Goal: Transaction & Acquisition: Purchase product/service

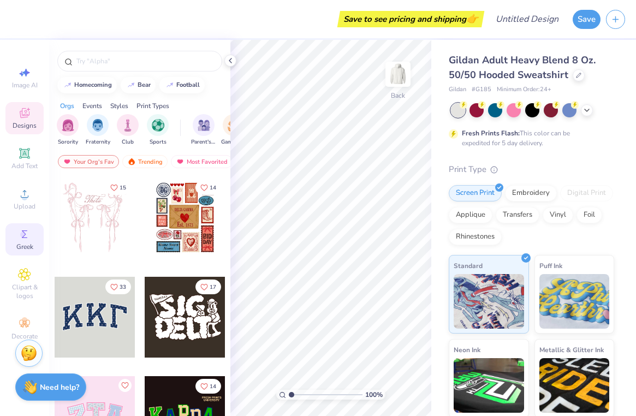
click at [26, 234] on icon at bounding box center [24, 234] width 13 height 13
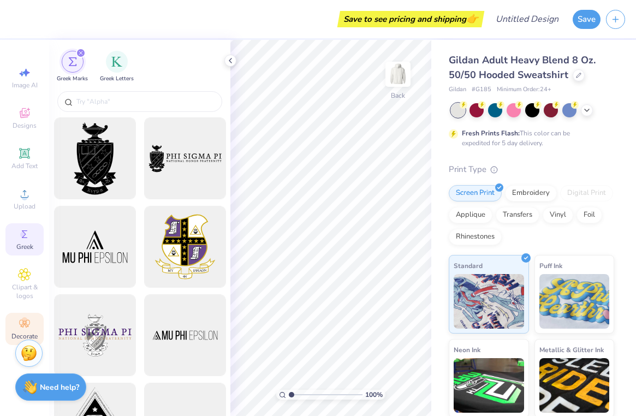
click at [24, 321] on icon at bounding box center [24, 324] width 10 height 8
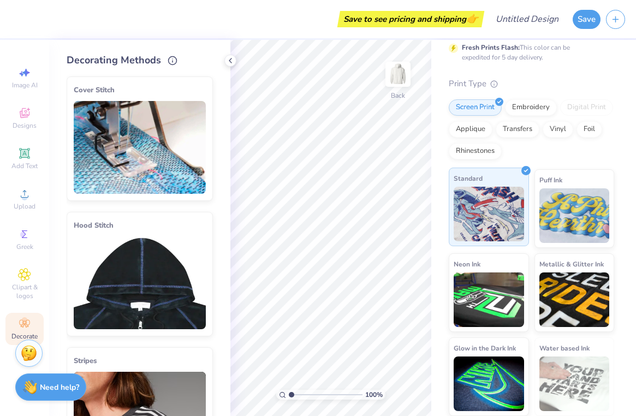
scroll to position [85, 0]
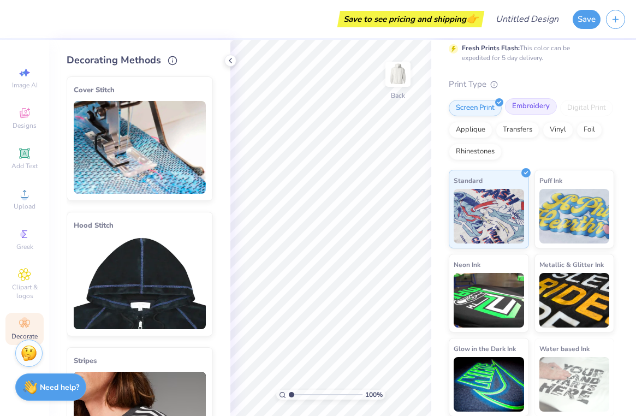
click at [528, 104] on div "Embroidery" at bounding box center [531, 106] width 52 height 16
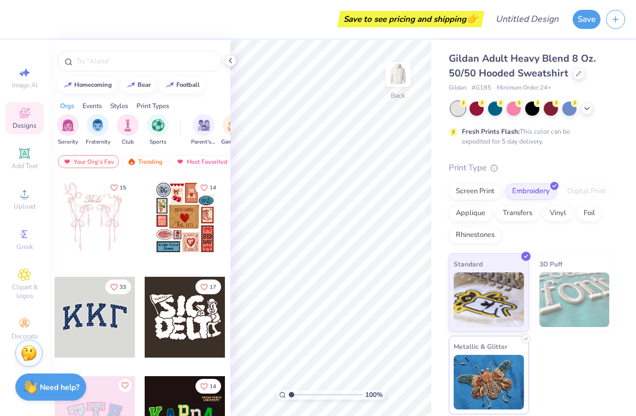
scroll to position [1, 0]
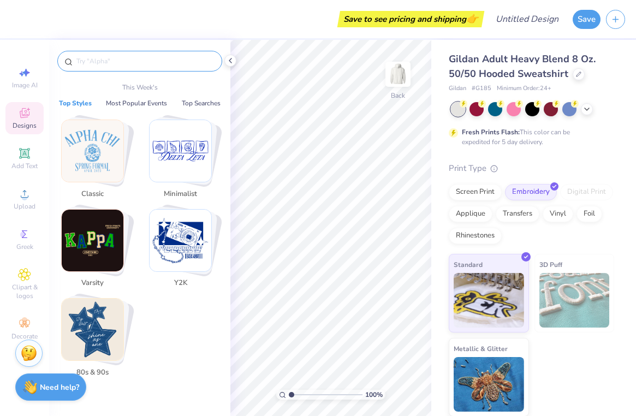
click at [120, 65] on input "text" at bounding box center [145, 61] width 140 height 11
click at [25, 275] on icon at bounding box center [24, 274] width 5 height 5
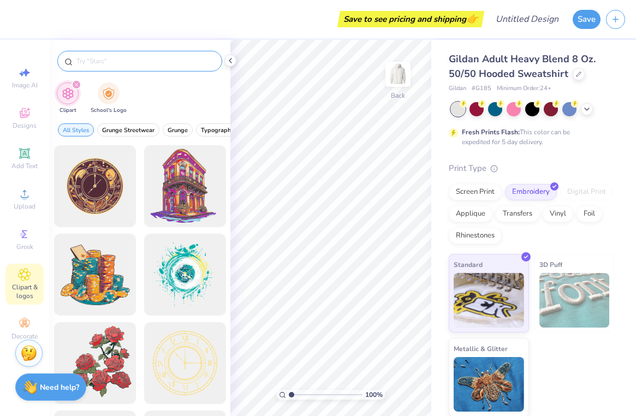
click at [116, 64] on input "text" at bounding box center [145, 61] width 140 height 11
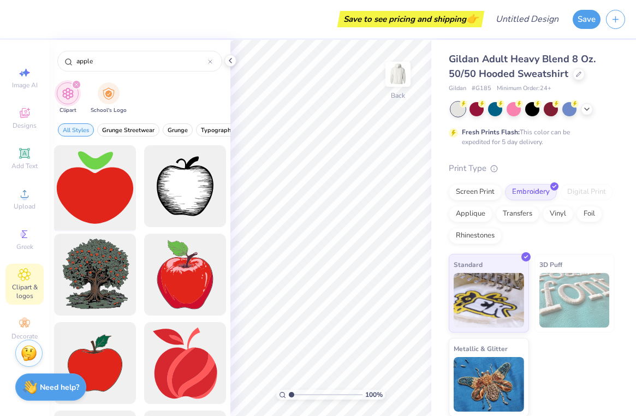
type input "apple"
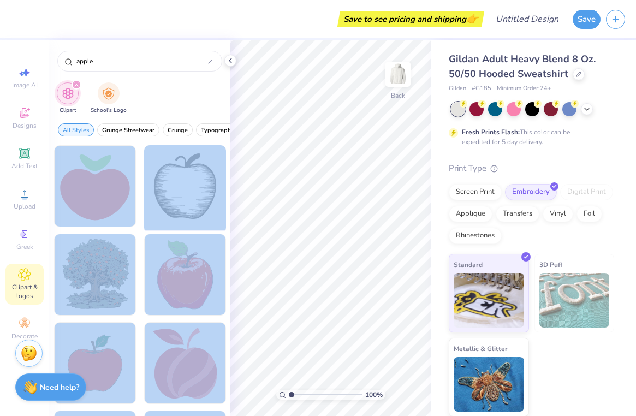
click at [359, 182] on div "Save to see pricing and shipping 👉 Design Title Save Image AI Designs Add Text …" at bounding box center [318, 208] width 636 height 416
click at [120, 191] on div at bounding box center [95, 186] width 90 height 90
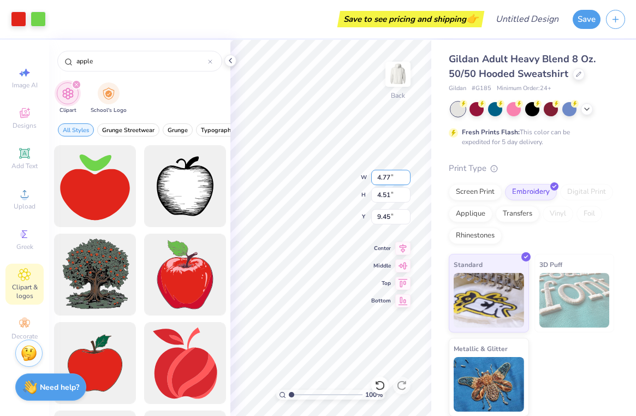
type input "4.77"
type input "4.51"
click at [375, 187] on div "100 % Back W 4.77 4.77 " H 4.51 4.51 " Y 9.45 9.45 " Center Middle Top Bottom" at bounding box center [330, 228] width 201 height 376
type input "3.00"
click at [23, 231] on icon at bounding box center [24, 234] width 5 height 8
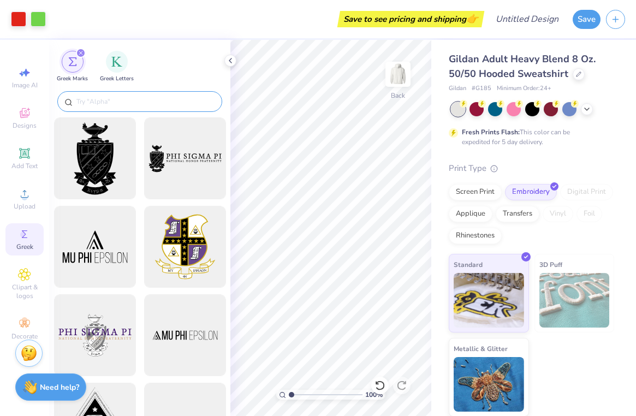
click at [100, 100] on input "text" at bounding box center [145, 101] width 140 height 11
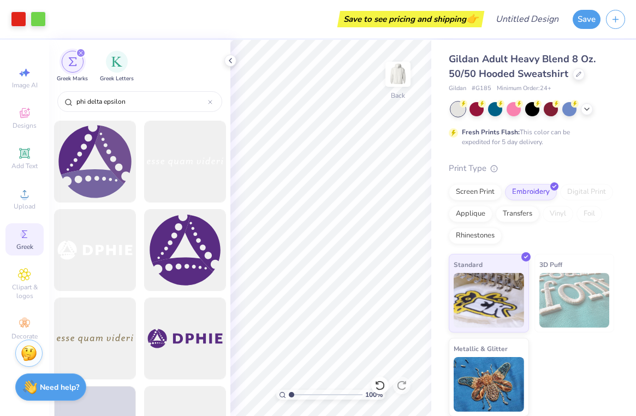
scroll to position [803, 0]
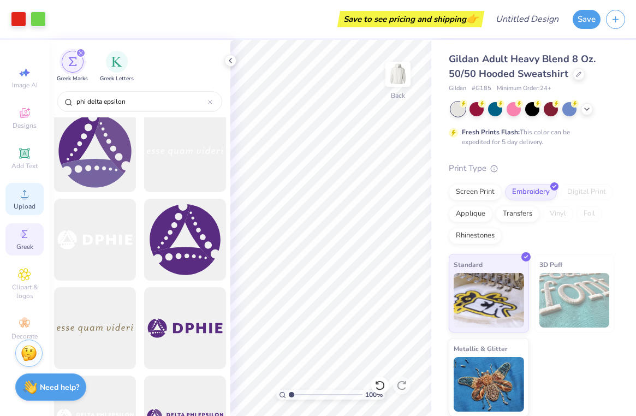
type input "phi delta epsilon"
click at [25, 204] on span "Upload" at bounding box center [25, 206] width 22 height 9
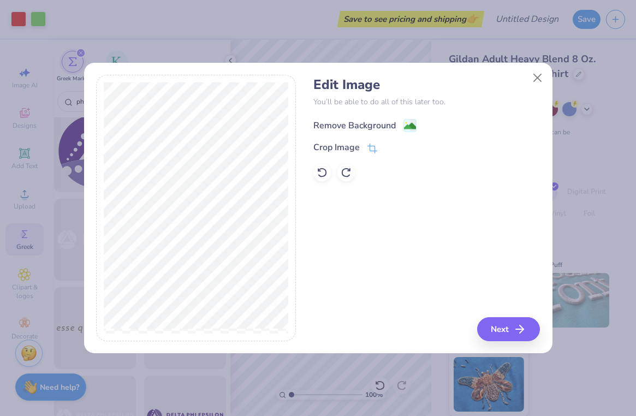
click at [407, 120] on image at bounding box center [410, 126] width 12 height 12
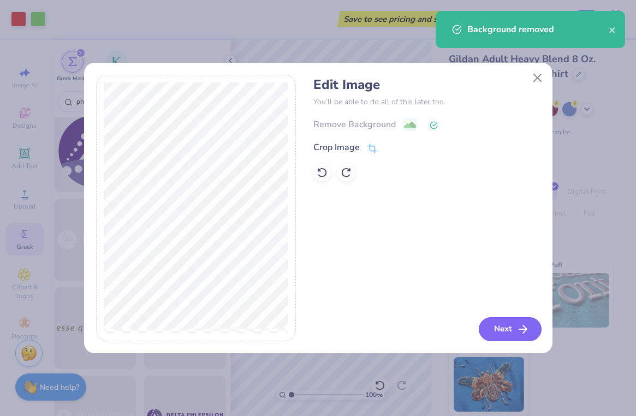
click at [507, 330] on button "Next" at bounding box center [510, 329] width 63 height 24
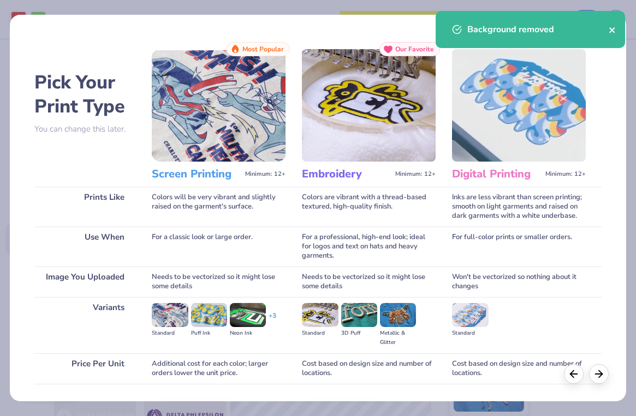
click at [613, 34] on icon "close" at bounding box center [613, 30] width 8 height 9
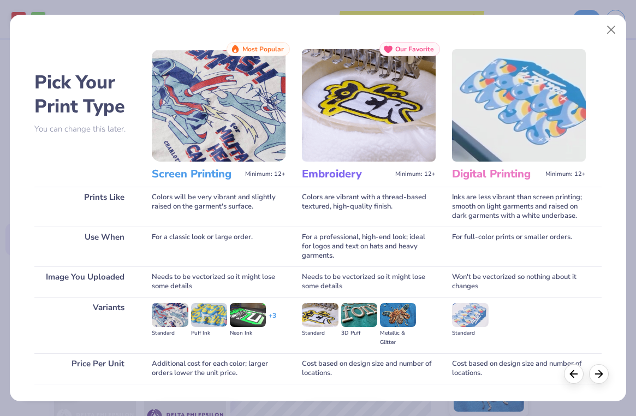
click at [607, 23] on body "Art colors Save to see pricing and shipping 👉 Design Title Save Image AI Design…" at bounding box center [318, 208] width 636 height 416
click at [609, 31] on button "Close" at bounding box center [610, 30] width 21 height 21
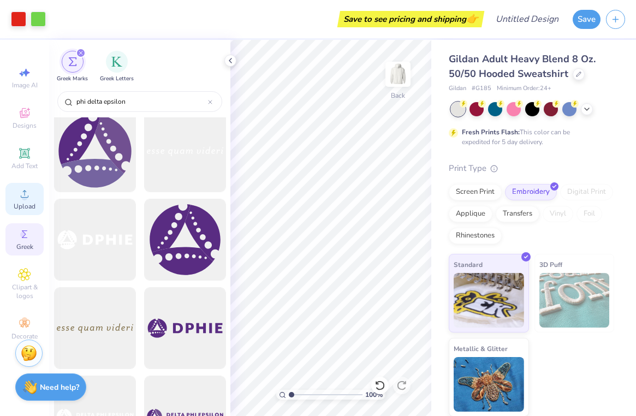
click at [31, 195] on div "Upload" at bounding box center [24, 199] width 38 height 32
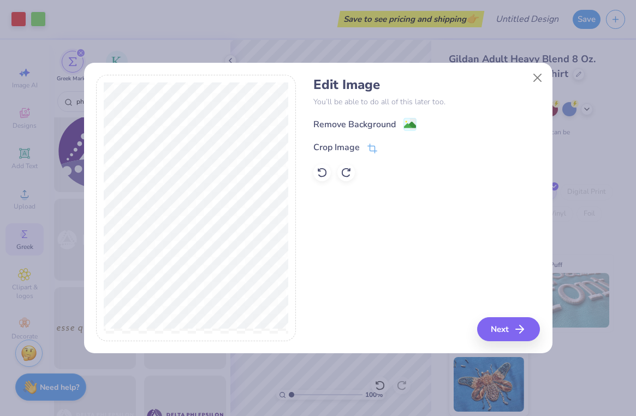
click at [358, 113] on div "Edit Image You’ll be able to do all of this later too. Remove Background Crop I…" at bounding box center [426, 129] width 226 height 104
click at [358, 120] on div "Remove Background" at bounding box center [354, 125] width 82 height 13
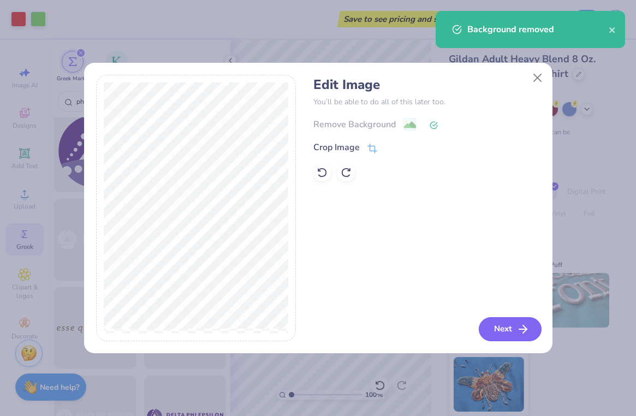
click at [514, 330] on button "Next" at bounding box center [510, 329] width 63 height 24
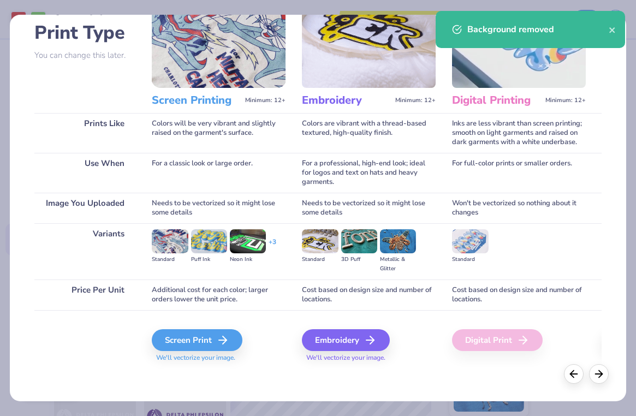
scroll to position [74, 0]
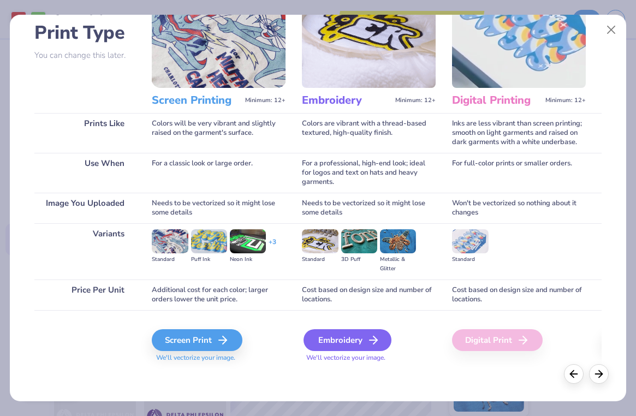
click at [330, 339] on div "Embroidery" at bounding box center [347, 340] width 88 height 22
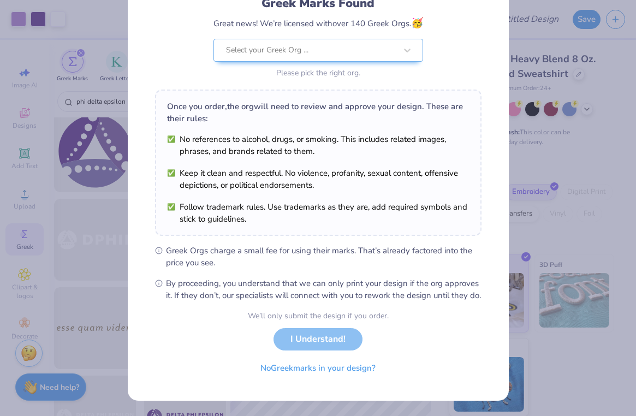
click at [317, 337] on div "We’ll only submit the design if you order. I Understand! No Greek marks in your…" at bounding box center [318, 344] width 141 height 69
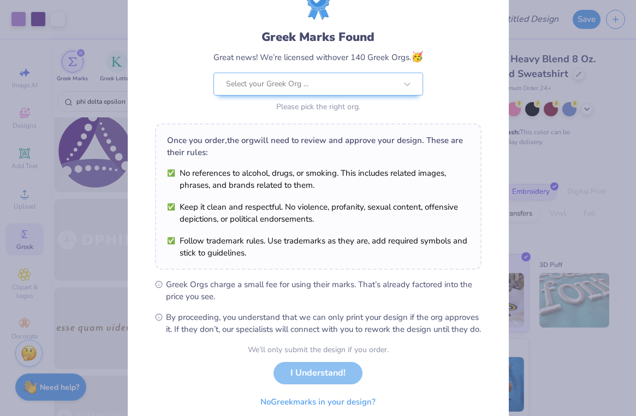
click at [309, 97] on div "Select your Greek Org ... Please pick the right org." at bounding box center [318, 94] width 210 height 42
click at [307, 86] on div "Select your Greek Org ..." at bounding box center [311, 84] width 170 height 12
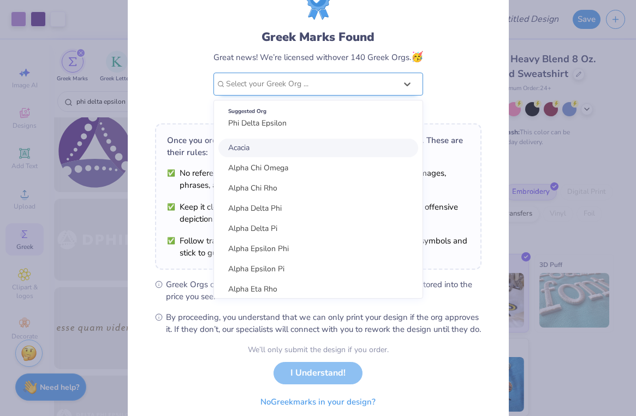
scroll to position [0, 0]
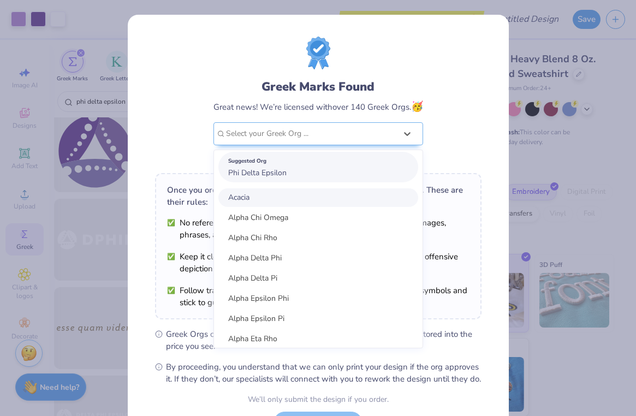
click at [256, 174] on span "Phi Delta Epsilon" at bounding box center [257, 173] width 58 height 10
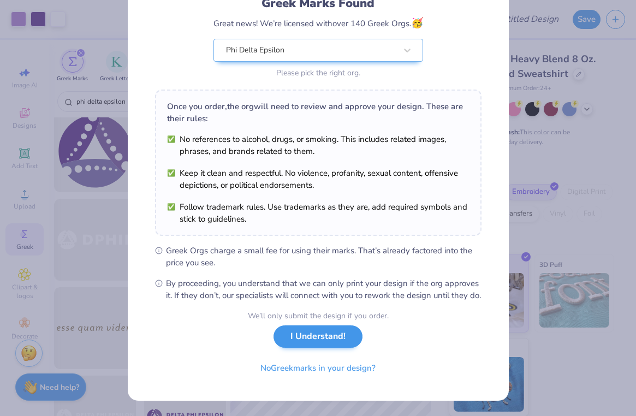
scroll to position [95, 0]
click at [325, 336] on button "I Understand!" at bounding box center [317, 336] width 89 height 22
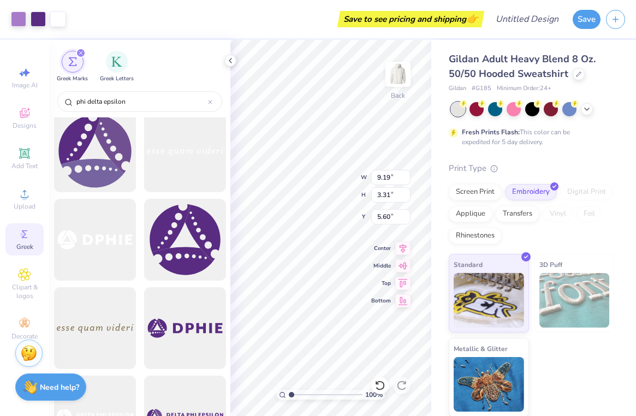
scroll to position [0, 0]
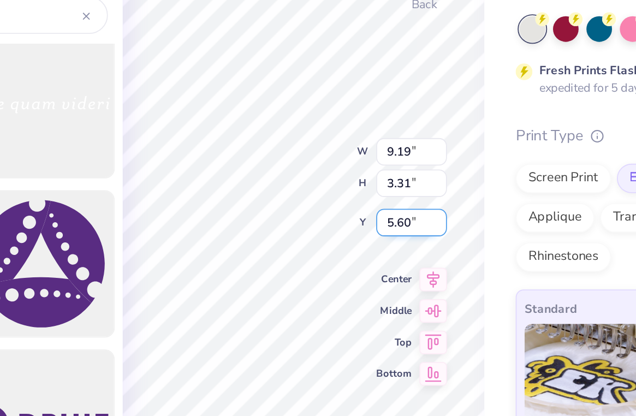
type input "3.42"
type input "1.23"
type input "5.25"
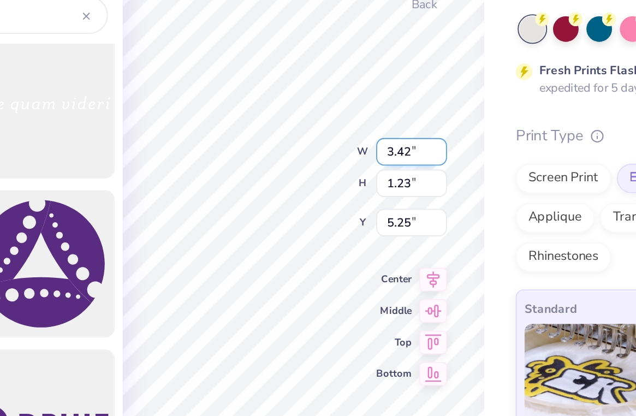
type input "4.95"
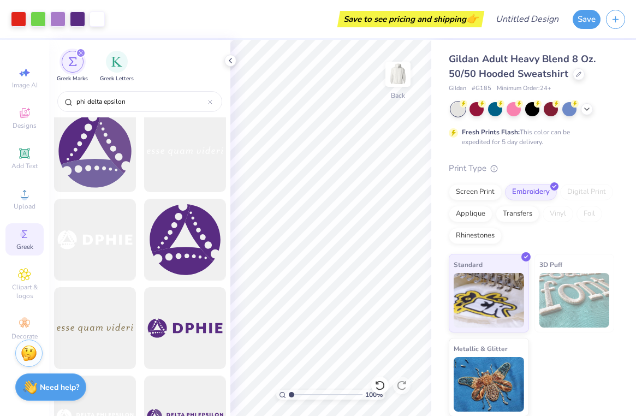
click at [290, 394] on input "range" at bounding box center [326, 395] width 74 height 10
click at [535, 105] on icon at bounding box center [538, 103] width 8 height 8
click at [583, 108] on icon at bounding box center [586, 108] width 9 height 9
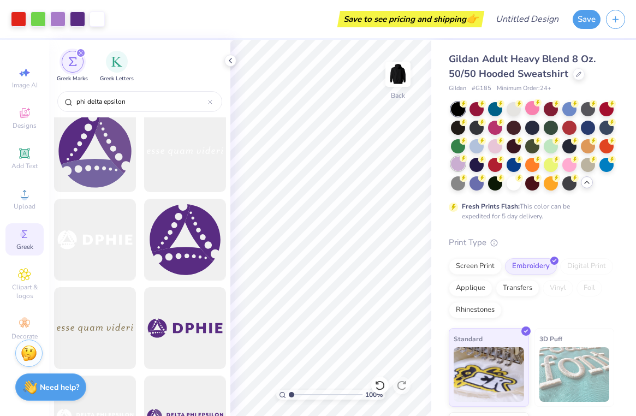
click at [457, 164] on div at bounding box center [458, 164] width 14 height 14
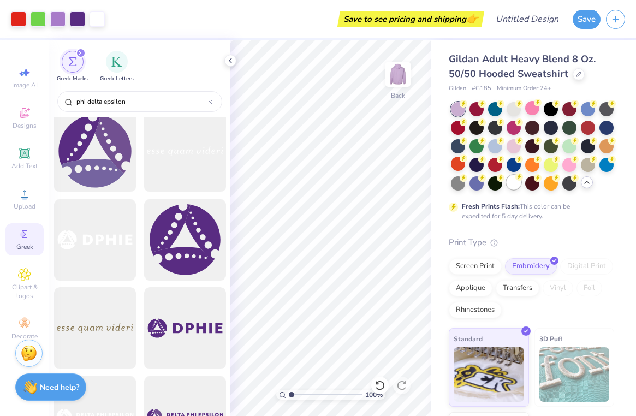
click at [512, 183] on div at bounding box center [513, 182] width 14 height 14
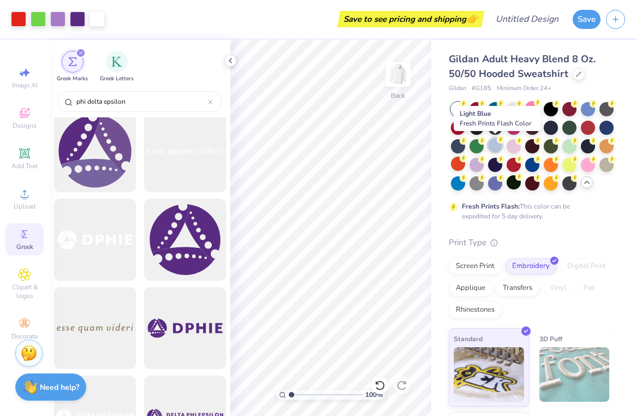
click at [496, 144] on div at bounding box center [495, 145] width 14 height 14
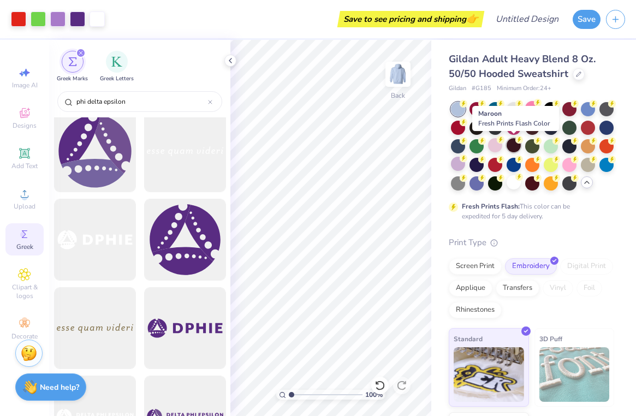
click at [512, 145] on div at bounding box center [513, 145] width 14 height 14
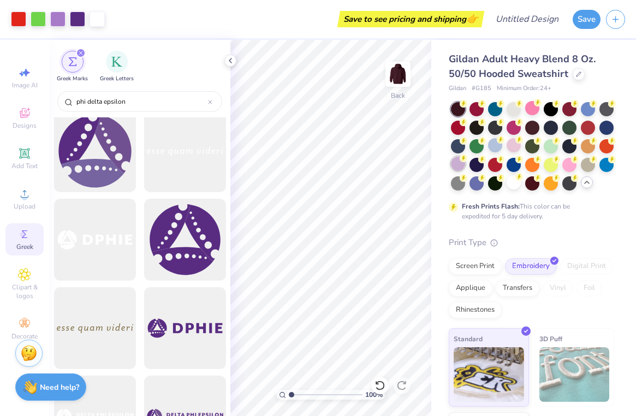
click at [456, 163] on div at bounding box center [458, 164] width 14 height 14
click at [516, 180] on div at bounding box center [513, 182] width 14 height 14
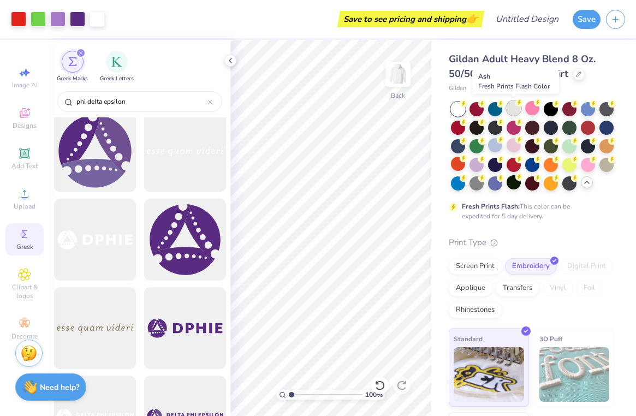
click at [514, 107] on div at bounding box center [513, 108] width 14 height 14
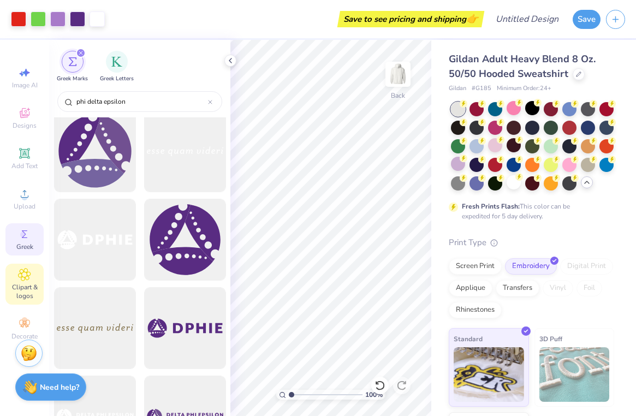
click at [22, 278] on icon at bounding box center [24, 274] width 13 height 13
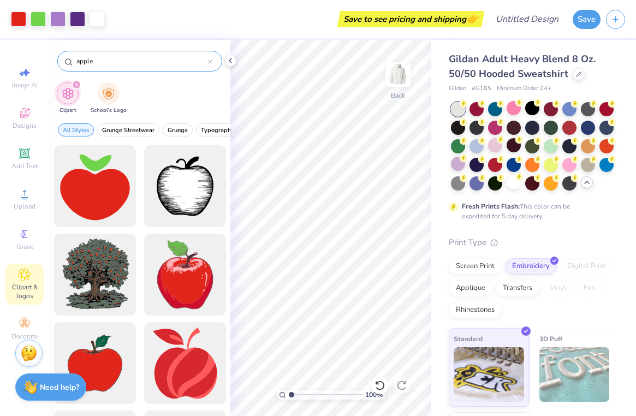
click at [111, 55] on div "apple" at bounding box center [139, 61] width 165 height 21
click at [111, 56] on input "apple" at bounding box center [141, 61] width 133 height 11
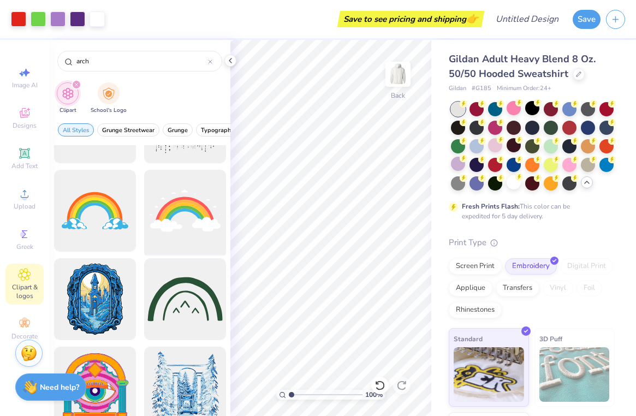
scroll to position [615, 0]
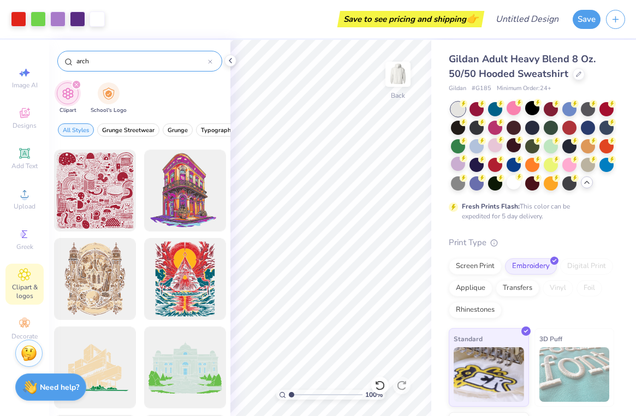
click at [121, 59] on input "arch" at bounding box center [141, 61] width 133 height 11
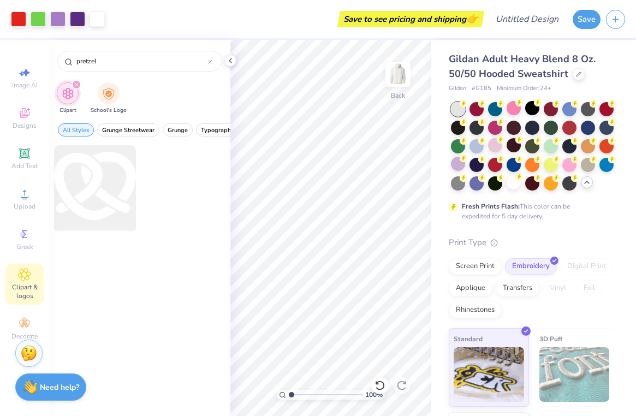
type input "pretzel"
click at [104, 196] on div at bounding box center [95, 186] width 90 height 90
click at [156, 166] on div at bounding box center [185, 189] width 82 height 88
click at [22, 151] on icon at bounding box center [24, 153] width 8 height 8
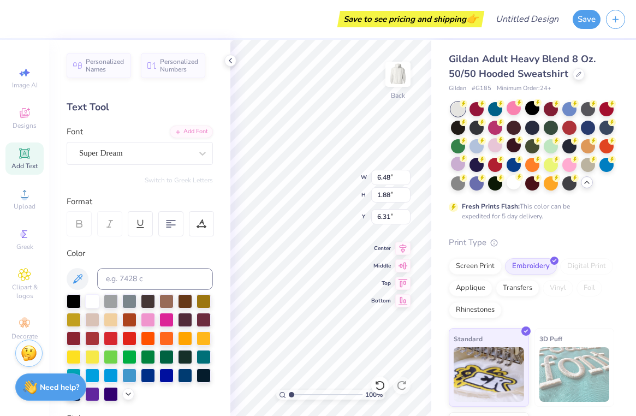
type textarea "TXT"
type input "4.98"
type input "1.87"
click at [23, 199] on circle at bounding box center [24, 197] width 6 height 6
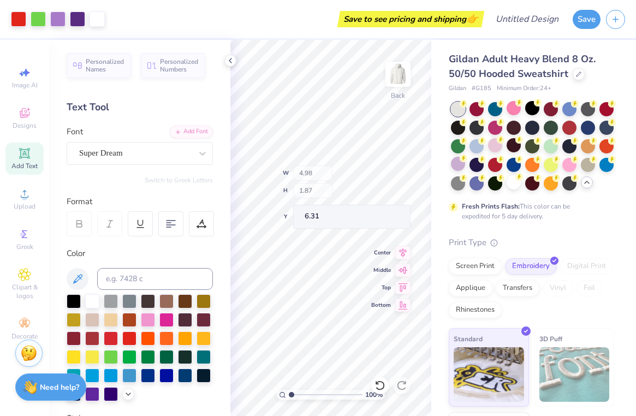
click at [323, 193] on div "100 % Back W 4.98 H 1.87 Y 6.31 Center Middle Top Bottom" at bounding box center [330, 228] width 201 height 376
click at [20, 320] on icon at bounding box center [24, 323] width 13 height 13
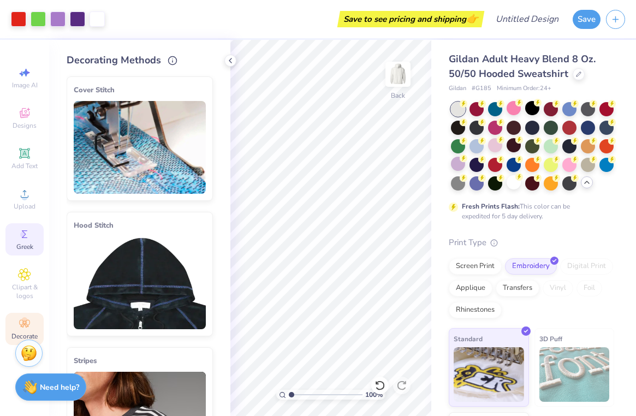
click at [22, 245] on span "Greek" at bounding box center [24, 246] width 17 height 9
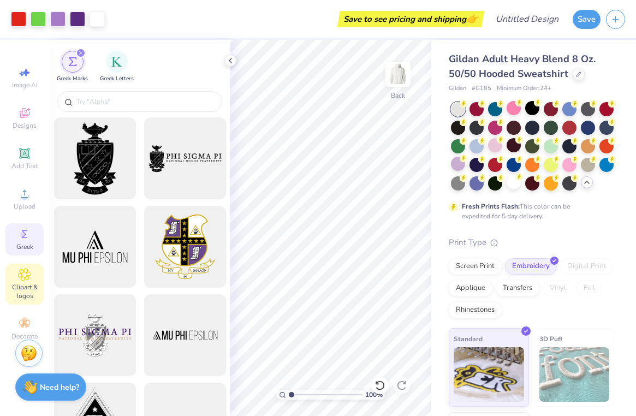
click at [17, 278] on div "Clipart & logos" at bounding box center [24, 284] width 38 height 41
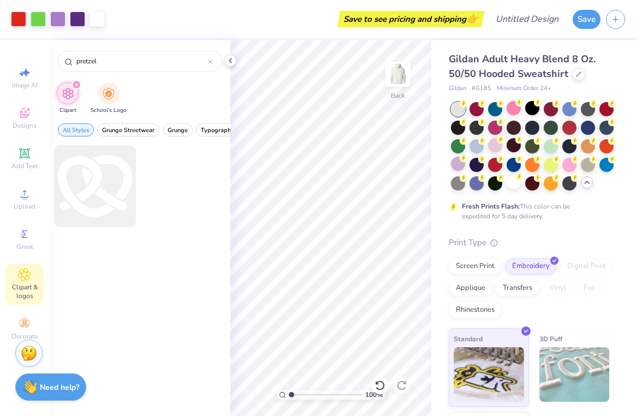
click at [76, 80] on div "filter for Clipart" at bounding box center [76, 85] width 10 height 10
click at [76, 82] on icon "filter for Clipart" at bounding box center [76, 84] width 4 height 4
click at [128, 63] on input "pretzel" at bounding box center [141, 61] width 133 height 11
type input "pretzel"
click at [125, 130] on span "Grunge Streetwear" at bounding box center [128, 130] width 52 height 8
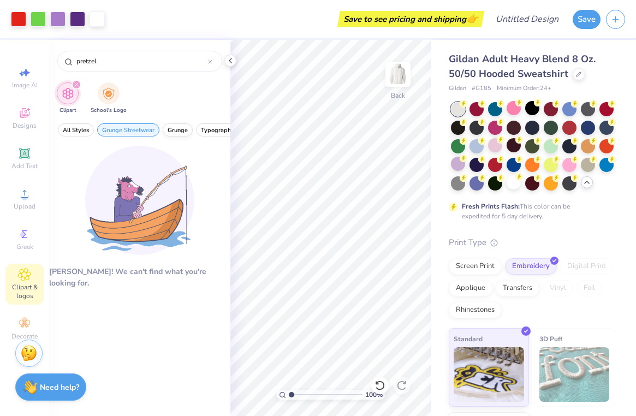
click at [174, 130] on span "Grunge" at bounding box center [178, 130] width 20 height 8
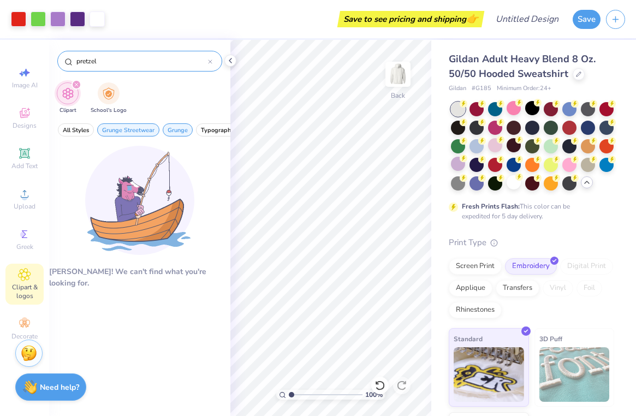
click at [176, 60] on input "pretzel" at bounding box center [141, 61] width 133 height 11
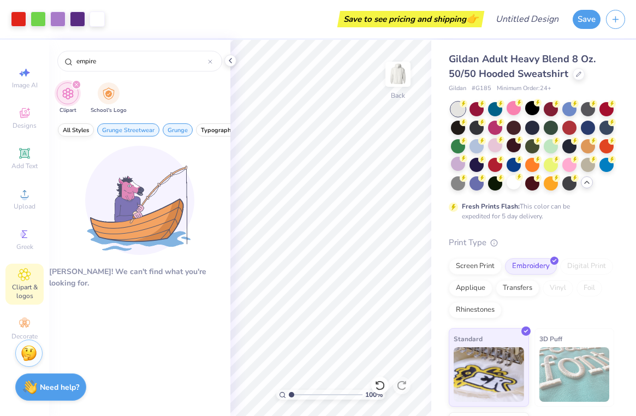
click at [82, 128] on span "All Styles" at bounding box center [76, 130] width 26 height 8
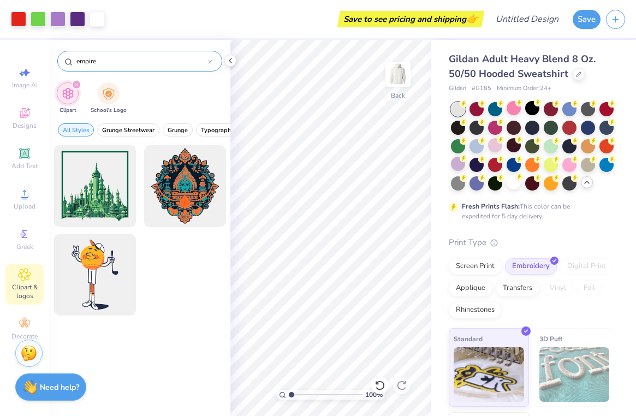
click at [118, 69] on div "empire" at bounding box center [139, 61] width 165 height 21
click at [108, 63] on input "empire" at bounding box center [141, 61] width 133 height 11
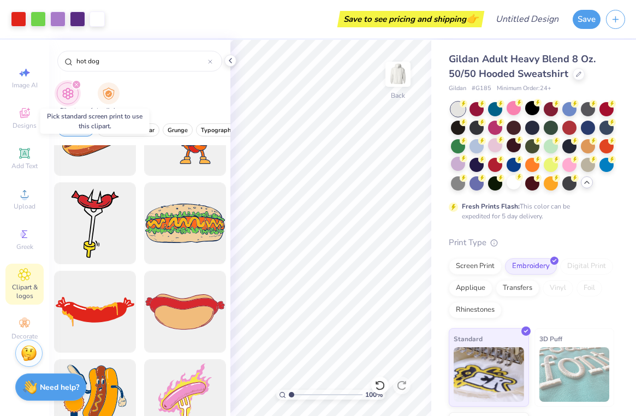
scroll to position [521, 0]
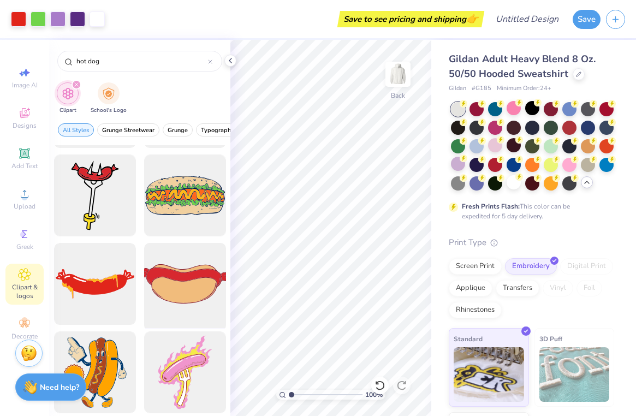
type input "hot dog"
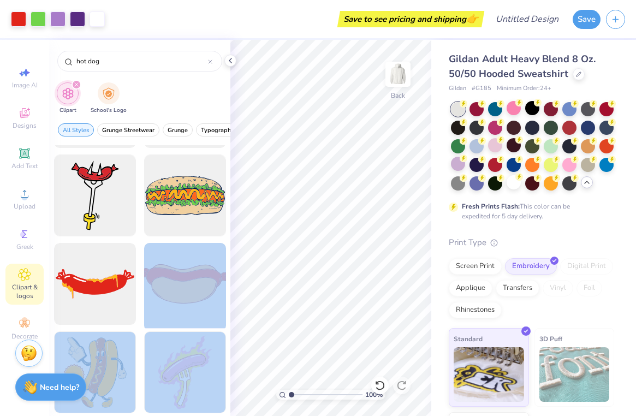
click at [306, 324] on div "Art colors Save to see pricing and shipping 👉 Design Title Save Image AI Design…" at bounding box center [318, 208] width 636 height 416
click at [218, 298] on div at bounding box center [185, 284] width 90 height 90
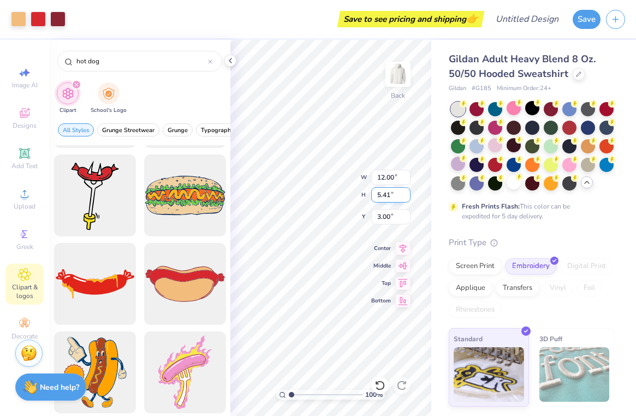
type input "5.53"
type input "2.49"
type input "5.92"
type input "4.15"
type input "1.87"
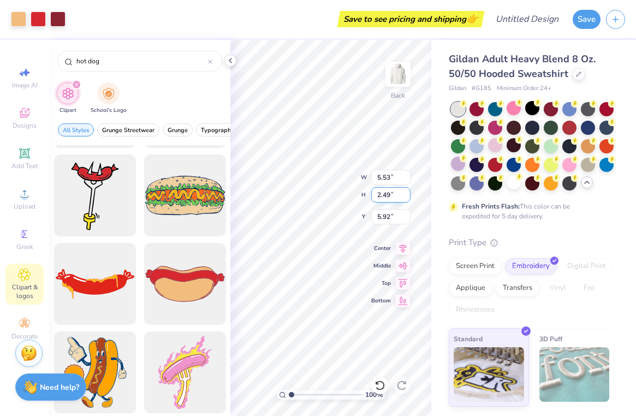
type input "6.54"
click at [228, 59] on icon at bounding box center [230, 60] width 9 height 9
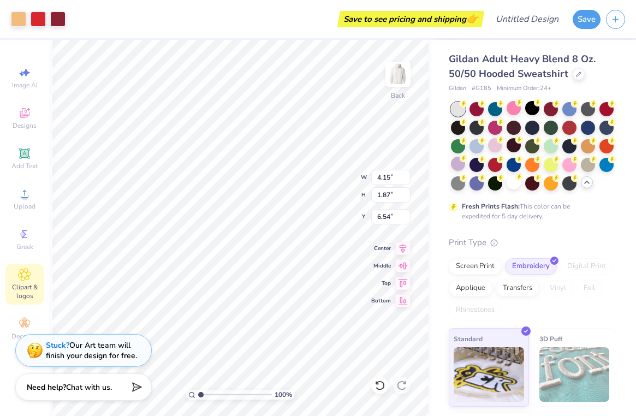
type input "1.45"
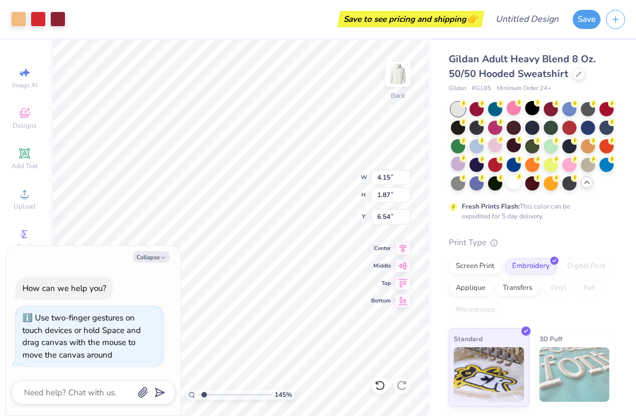
type textarea "x"
drag, startPoint x: 204, startPoint y: 391, endPoint x: 182, endPoint y: 391, distance: 22.4
type input "1"
click at [182, 391] on div "100 %" at bounding box center [240, 228] width 376 height 376
click at [150, 259] on button "Collapse" at bounding box center [151, 256] width 37 height 11
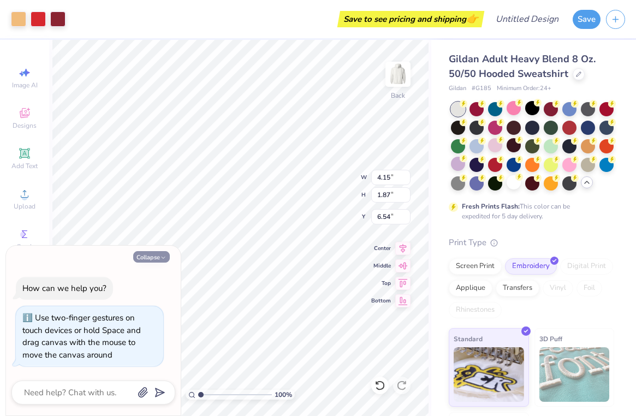
type textarea "x"
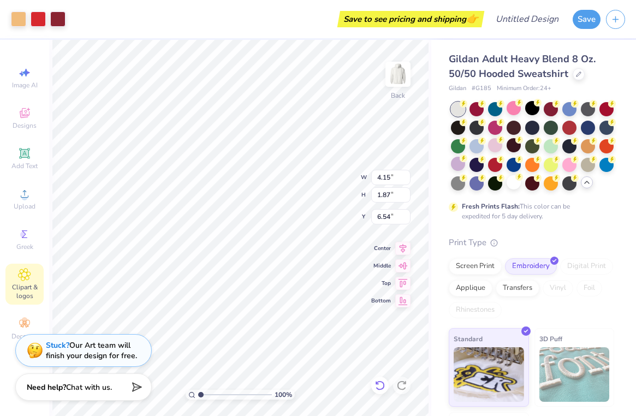
click at [380, 387] on icon at bounding box center [379, 385] width 11 height 11
type input "5.53"
type input "2.49"
type input "5.92"
click at [390, 77] on img at bounding box center [398, 74] width 44 height 44
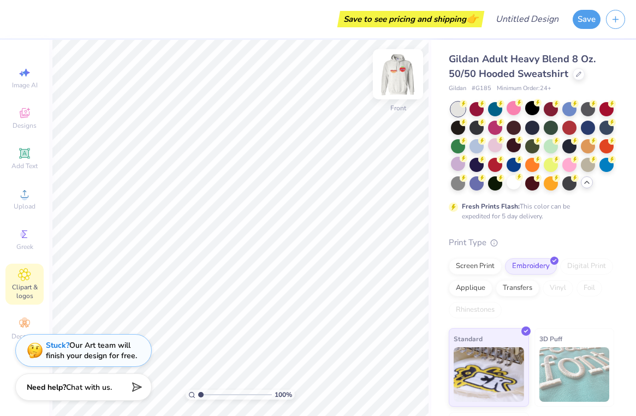
click at [393, 77] on img at bounding box center [398, 74] width 44 height 44
